Goal: Contribute content

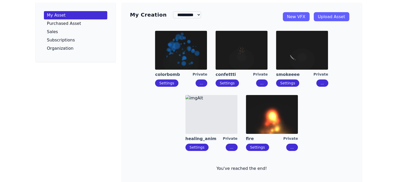
scroll to position [26, 0]
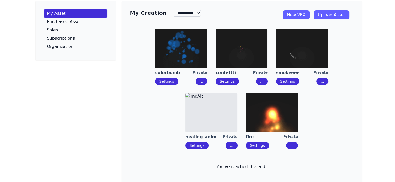
click at [277, 148] on figure "fire Private Settings ..." at bounding box center [272, 121] width 60 height 64
click at [286, 147] on button "..." at bounding box center [292, 145] width 12 height 7
click at [281, 167] on div "Delete" at bounding box center [283, 169] width 12 height 5
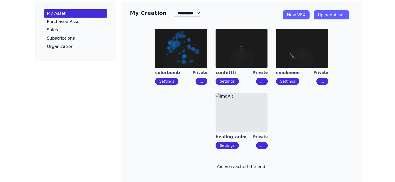
click at [349, 15] on link "Upload Asset" at bounding box center [332, 14] width 36 height 9
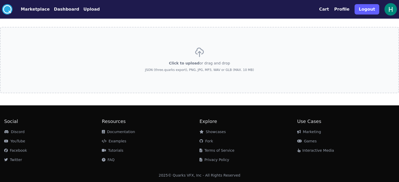
click at [195, 53] on icon at bounding box center [199, 52] width 10 height 10
click at [0, 0] on input "Click to upload or drag and drop JSON (three.quarks export), PNG, JPG, MP3, WAV…" at bounding box center [0, 0] width 0 height 0
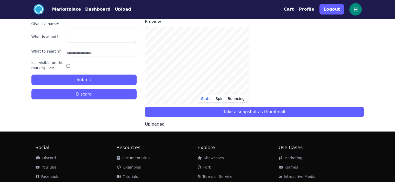
click at [98, 94] on button "Discard" at bounding box center [83, 94] width 105 height 10
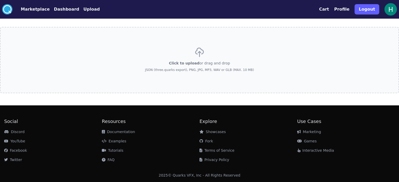
click at [156, 54] on div "Click to upload or drag and drop JSON (three.quarks export), PNG, JPG, MP3, WAV…" at bounding box center [199, 60] width 109 height 36
click at [0, 0] on input "Click to upload or drag and drop JSON (three.quarks export), PNG, JPG, MP3, WAV…" at bounding box center [0, 0] width 0 height 0
